Goal: Task Accomplishment & Management: Manage account settings

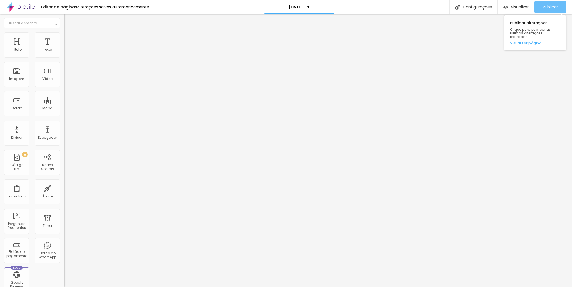
click at [553, 7] on span "Publicar" at bounding box center [550, 7] width 15 height 4
